Goal: Communication & Community: Ask a question

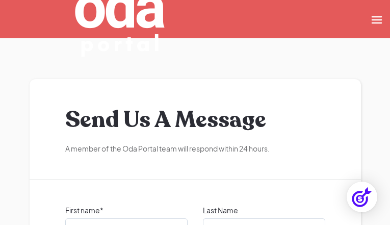
type input "mkEFAmIj"
type input "QiCharqVM"
type input "[EMAIL_ADDRESS][DOMAIN_NAME]"
checkbox input "false"
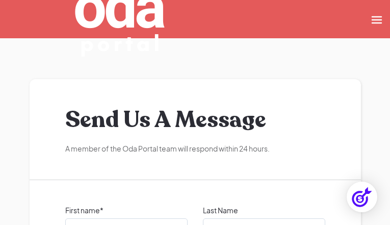
checkbox input "true"
checkbox input "false"
checkbox input "true"
checkbox input "false"
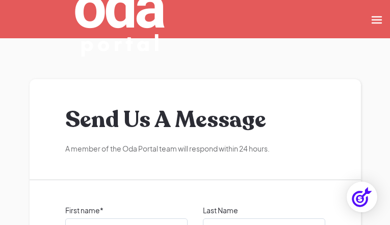
checkbox input "false"
checkbox input "true"
